Goal: Information Seeking & Learning: Find specific fact

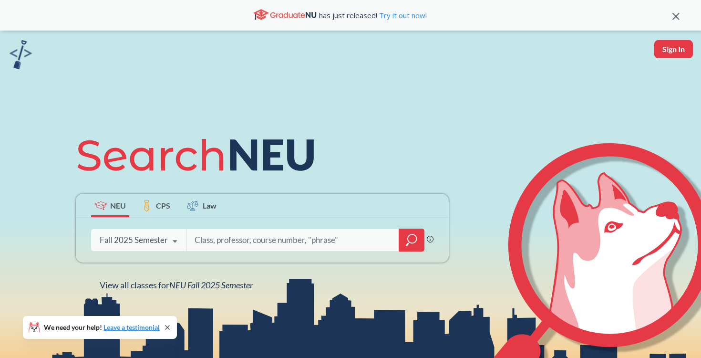
click at [233, 229] on div at bounding box center [305, 240] width 238 height 22
click at [229, 234] on input "search" at bounding box center [293, 240] width 198 height 20
click at [321, 243] on input "search" at bounding box center [293, 240] width 198 height 20
type input "3400"
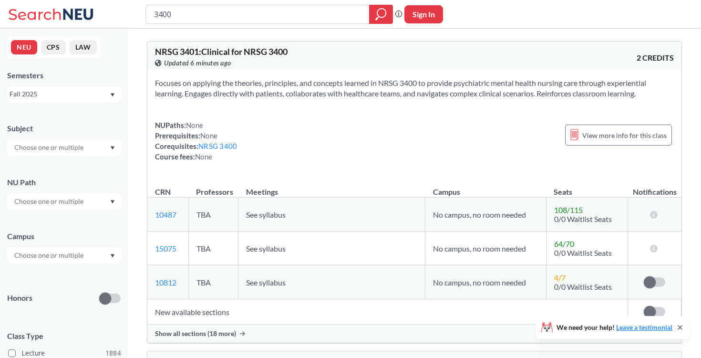
click at [155, 14] on input "3400" at bounding box center [257, 14] width 209 height 16
type input "PT 3400"
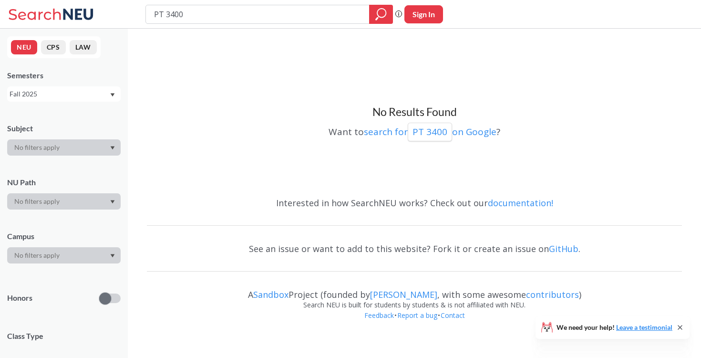
click at [79, 92] on div "Fall 2025" at bounding box center [60, 94] width 100 height 10
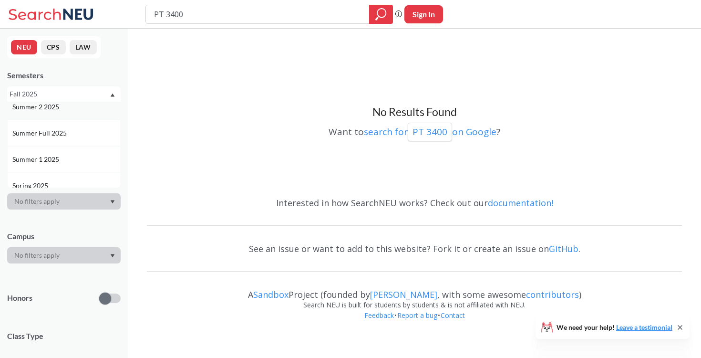
scroll to position [47, 0]
click at [49, 167] on span "Spring 2025" at bounding box center [31, 172] width 38 height 10
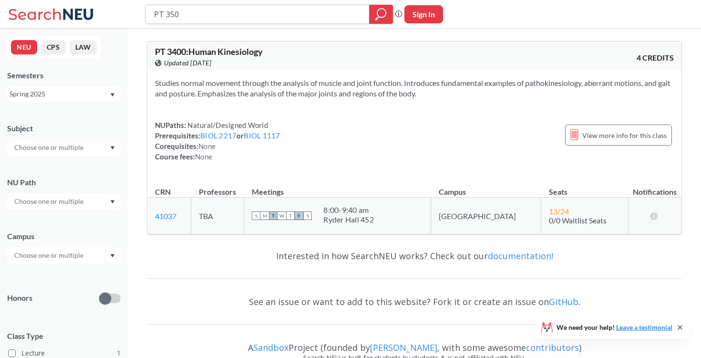
type input "PT 3500"
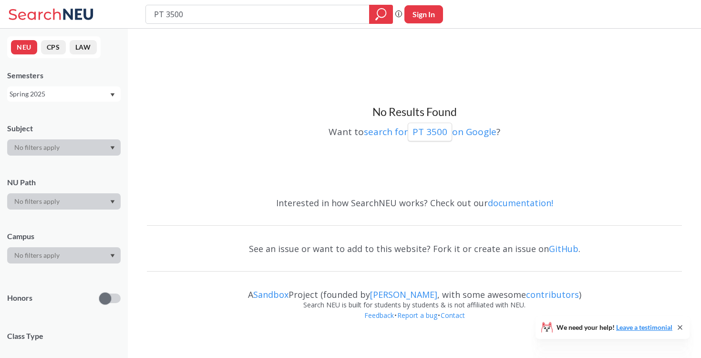
click at [39, 101] on div "Spring 2025" at bounding box center [64, 93] width 114 height 15
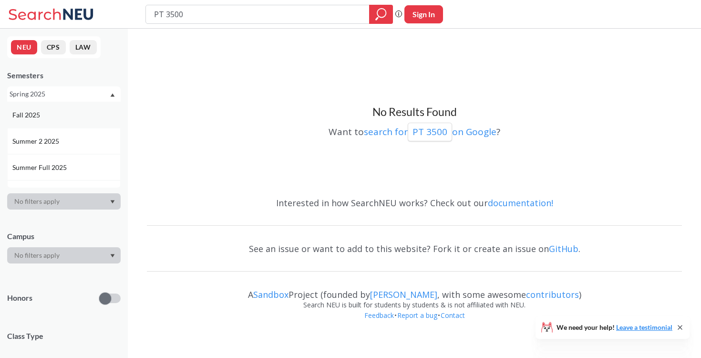
click at [45, 119] on div "Fall 2025" at bounding box center [66, 115] width 108 height 10
